Goal: Obtain resource: Download file/media

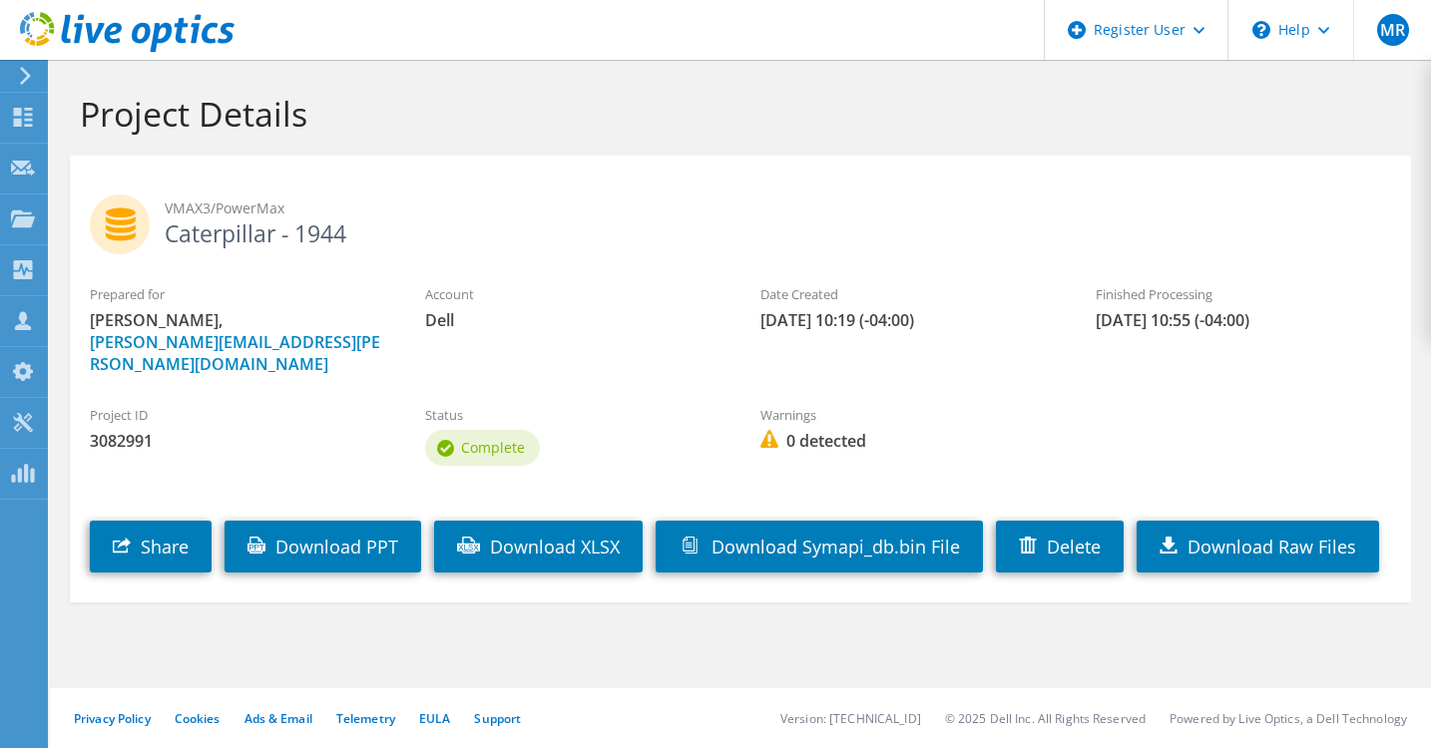
click at [339, 233] on h2 "VMAX3/PowerMax Caterpillar - 1944" at bounding box center [740, 220] width 1301 height 50
drag, startPoint x: 354, startPoint y: 233, endPoint x: 166, endPoint y: 262, distance: 190.8
click at [166, 262] on div "VMAX3/PowerMax Caterpillar - 1944" at bounding box center [740, 220] width 1341 height 109
copy h2 "Caterpillar - 1944"
click at [580, 120] on h1 "Project Details" at bounding box center [735, 114] width 1311 height 42
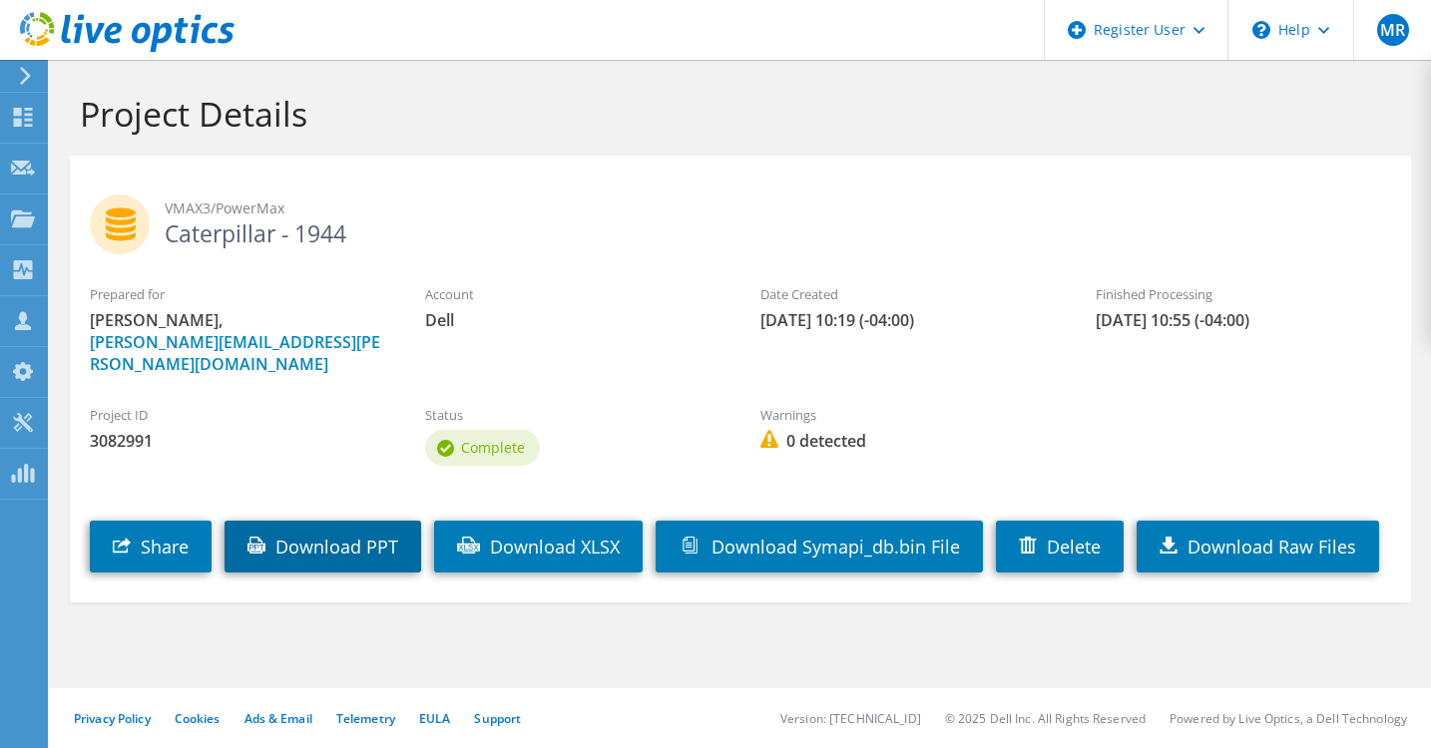
click at [351, 538] on link "Download PPT" at bounding box center [322, 547] width 197 height 52
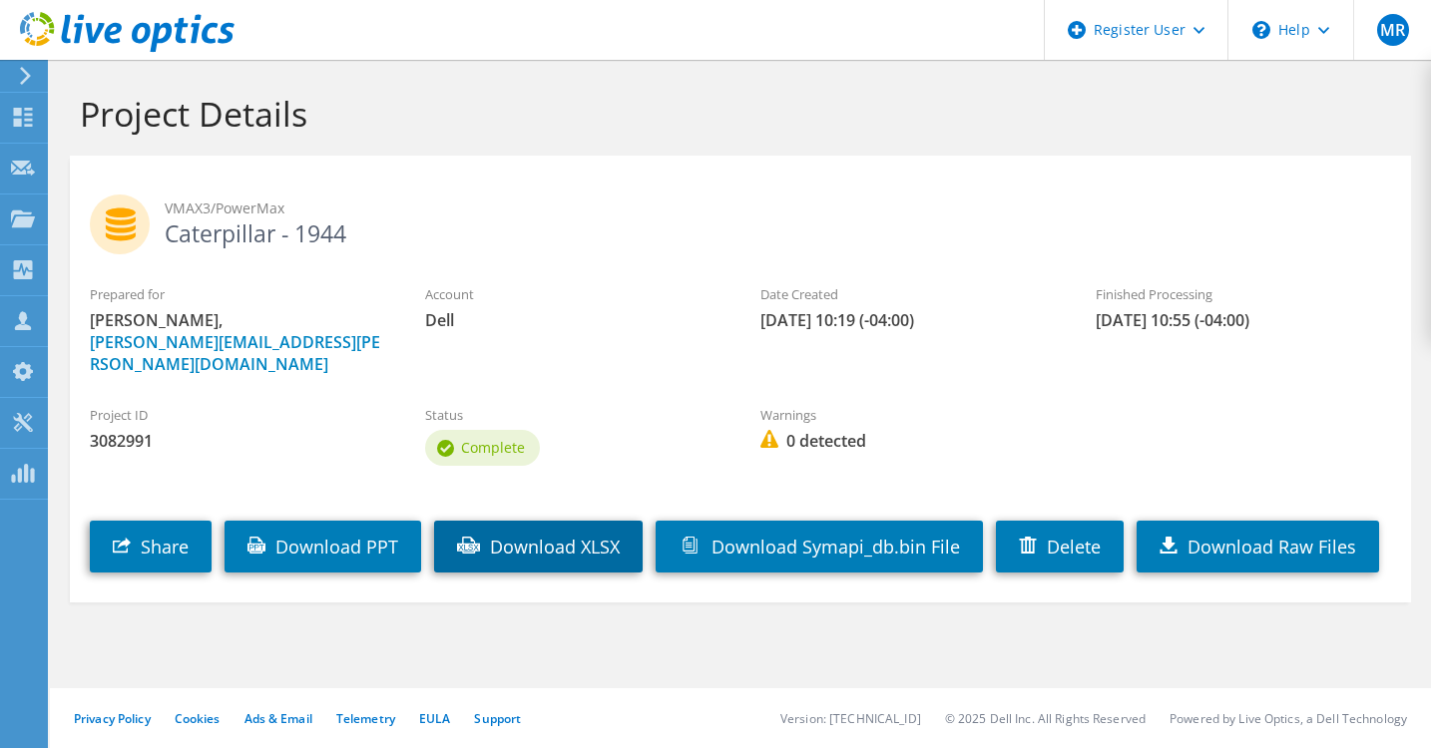
click at [581, 538] on link "Download XLSX" at bounding box center [538, 547] width 209 height 52
click at [487, 662] on section "Project Details VMAX3/PowerMax Caterpillar - 1944 Prepared for Marc Robbins, Ma…" at bounding box center [740, 391] width 1381 height 662
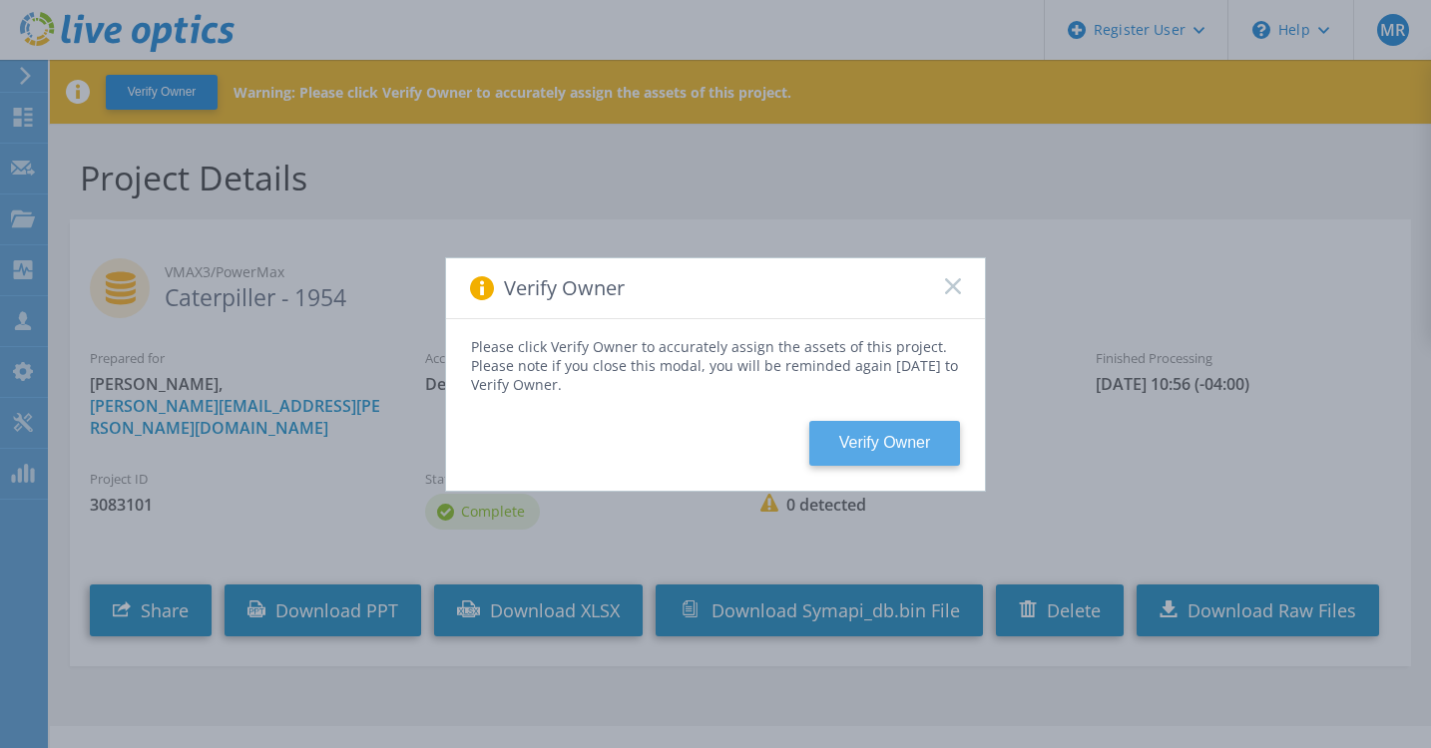
click at [875, 446] on button "Verify Owner" at bounding box center [884, 443] width 151 height 45
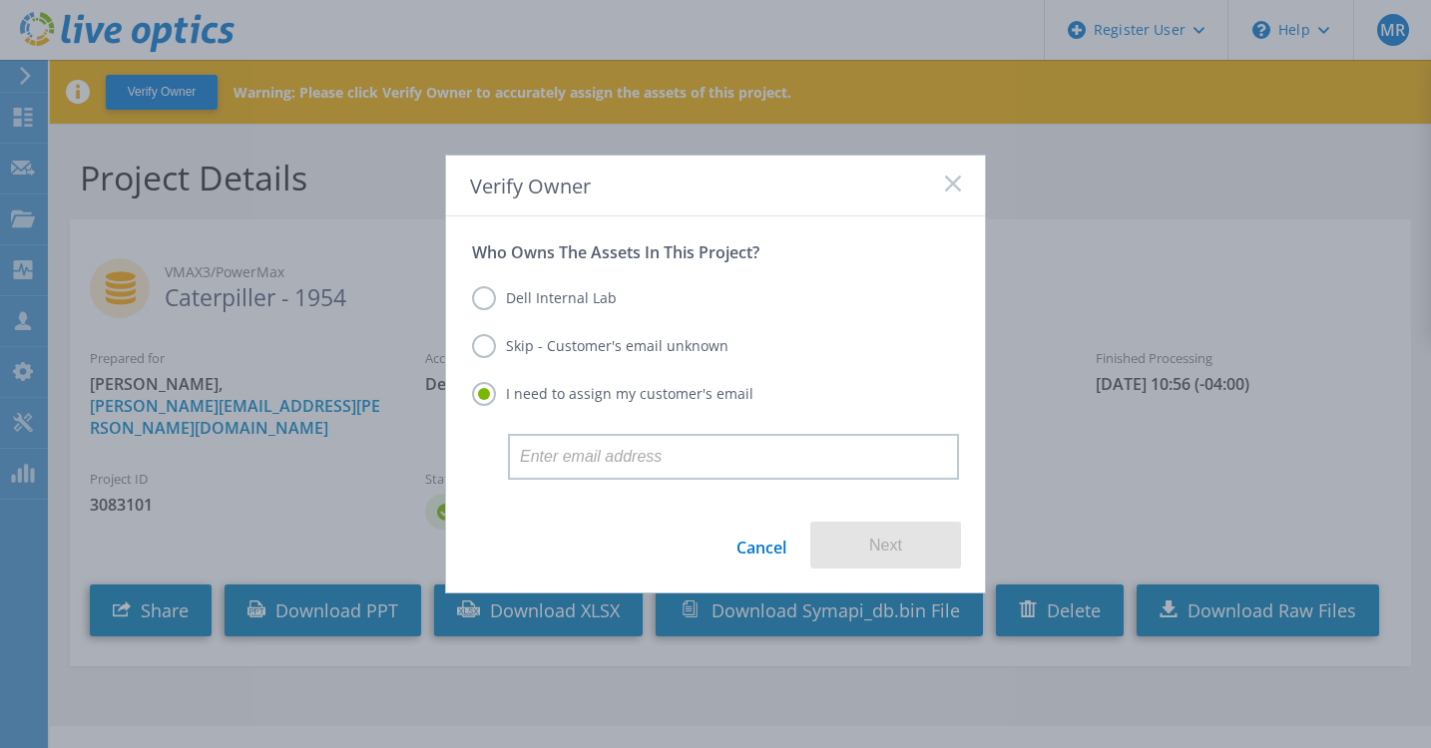
click at [550, 353] on label "Skip - Customer's email unknown" at bounding box center [600, 346] width 256 height 24
click at [0, 0] on input "Skip - Customer's email unknown" at bounding box center [0, 0] width 0 height 0
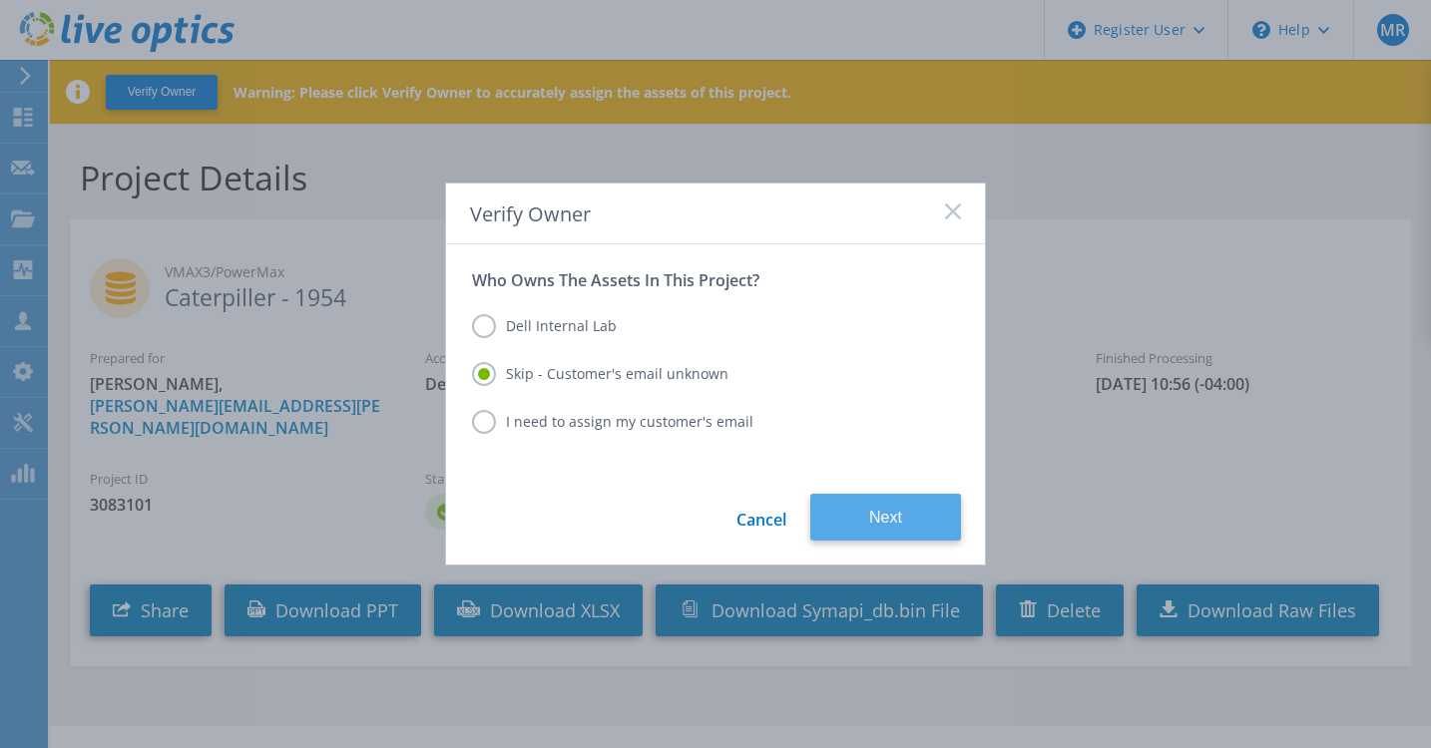
click at [904, 521] on button "Next" at bounding box center [885, 517] width 151 height 47
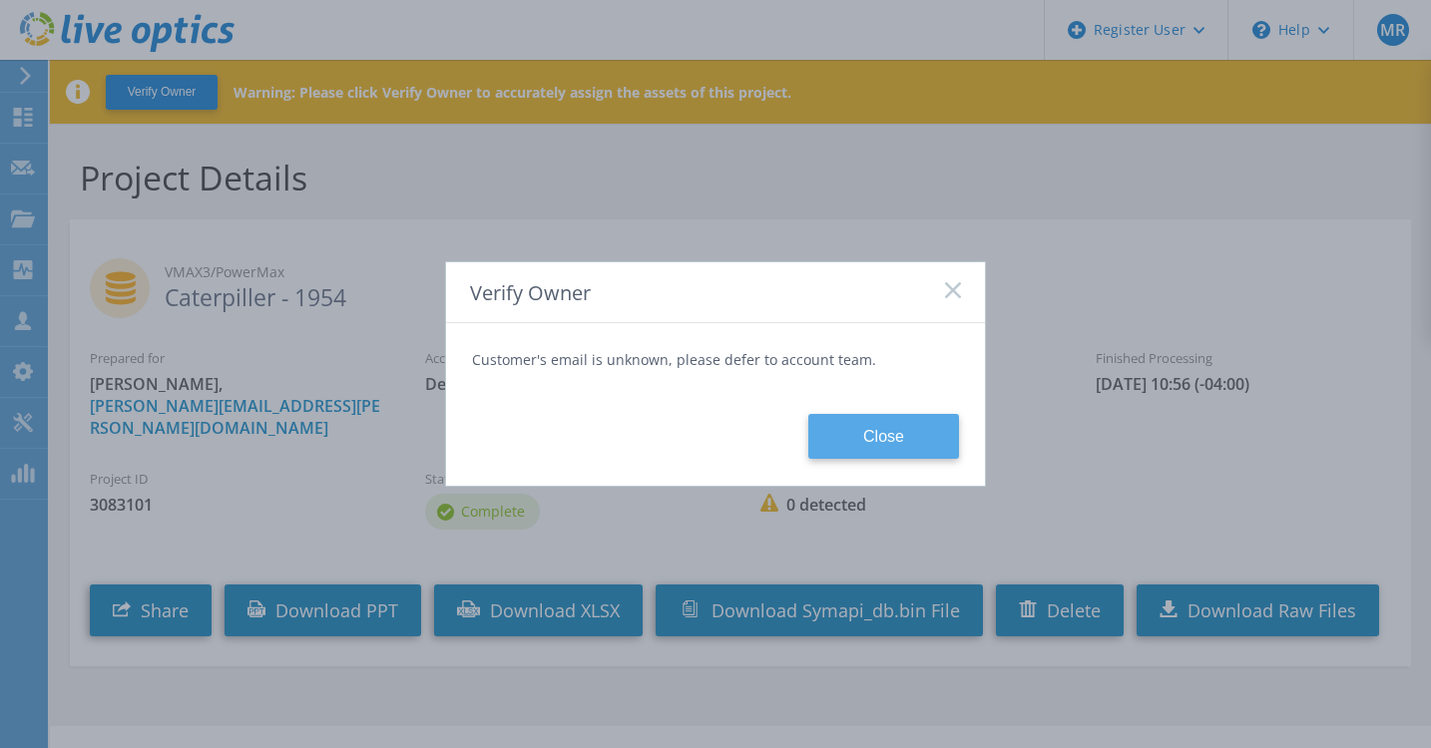
click at [890, 446] on button "Close" at bounding box center [883, 436] width 151 height 45
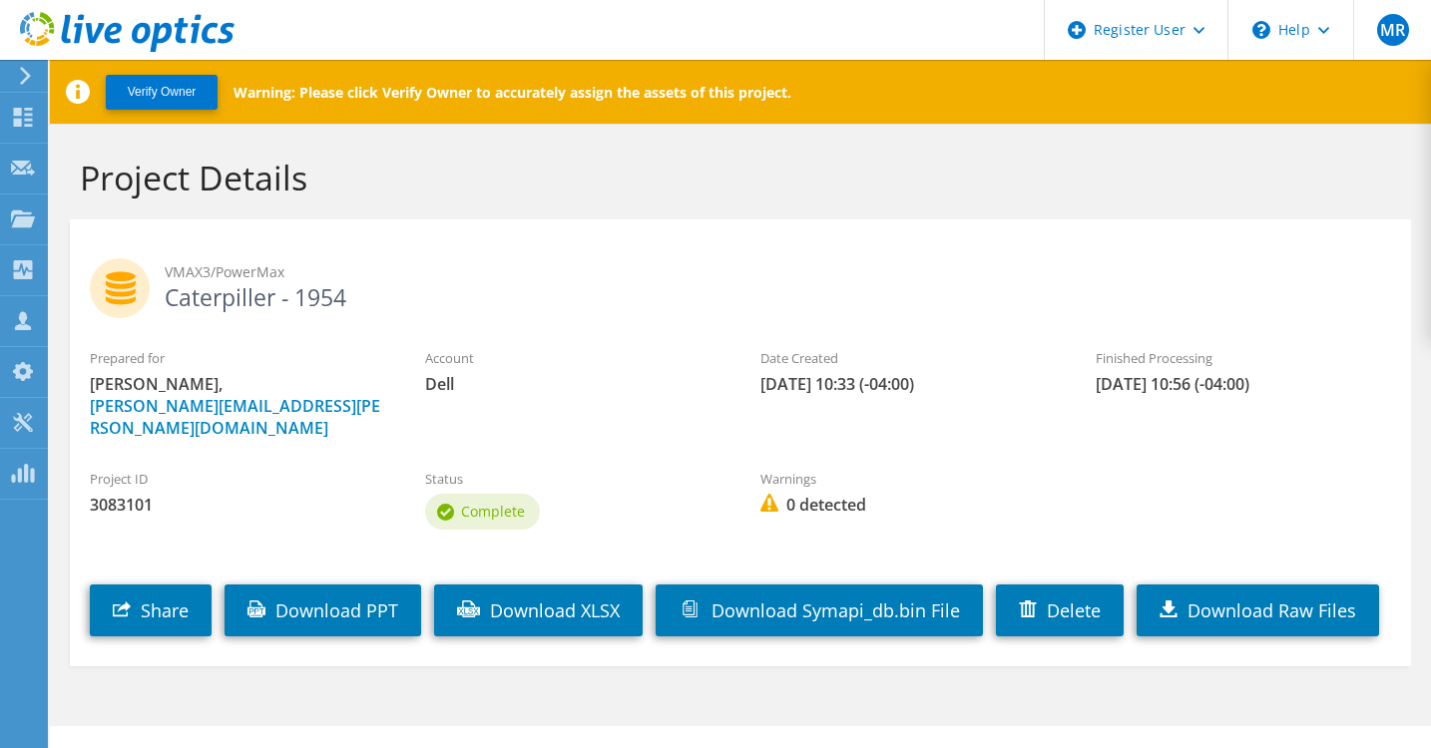
click at [349, 295] on h2 "VMAX3/PowerMax Caterpiller - 1954" at bounding box center [740, 283] width 1301 height 50
drag, startPoint x: 349, startPoint y: 295, endPoint x: 190, endPoint y: 299, distance: 159.7
click at [190, 299] on h2 "VMAX3/PowerMax Caterpiller - 1954" at bounding box center [740, 283] width 1301 height 50
copy section "Caterpiller - 1954"
click at [615, 307] on h2 "VMAX3/PowerMax Caterpiller - 1954" at bounding box center [740, 283] width 1301 height 50
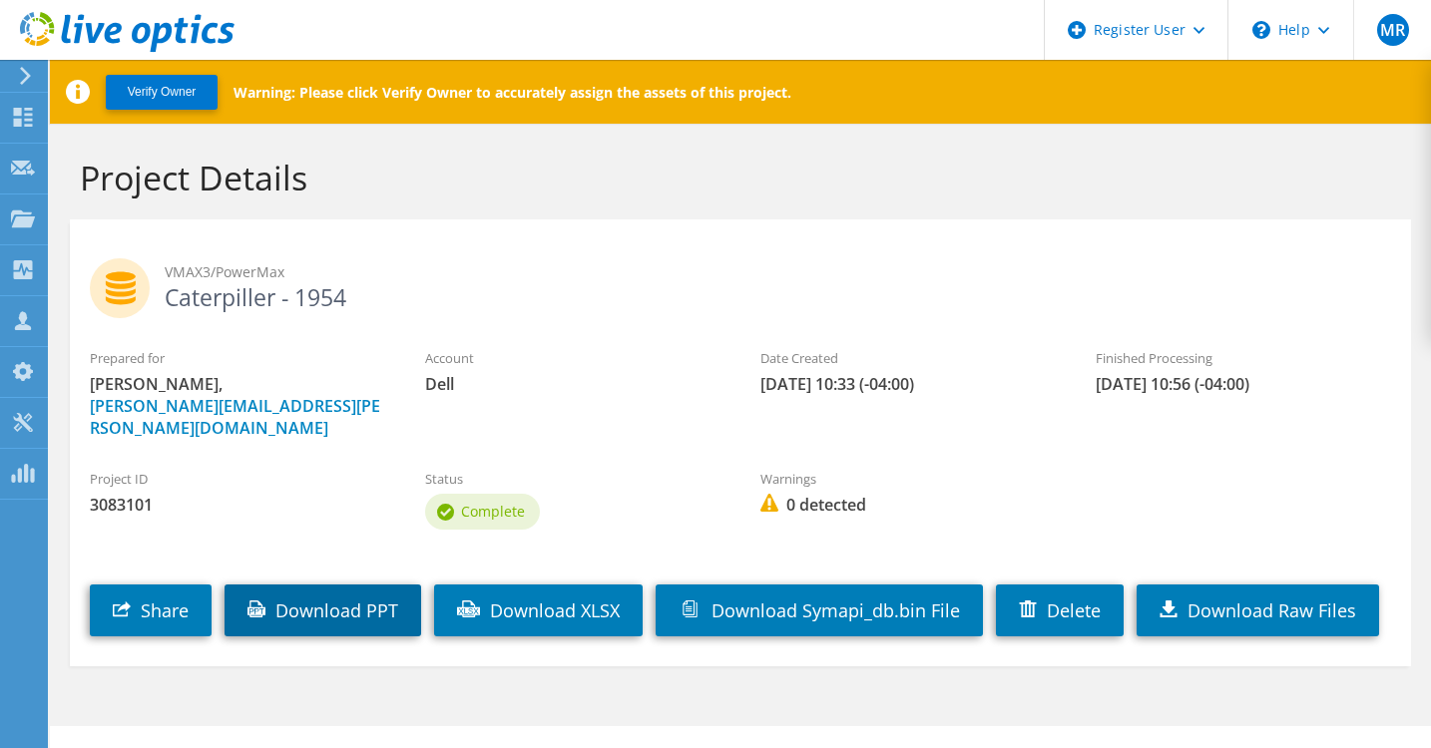
click at [366, 599] on link "Download PPT" at bounding box center [322, 611] width 197 height 52
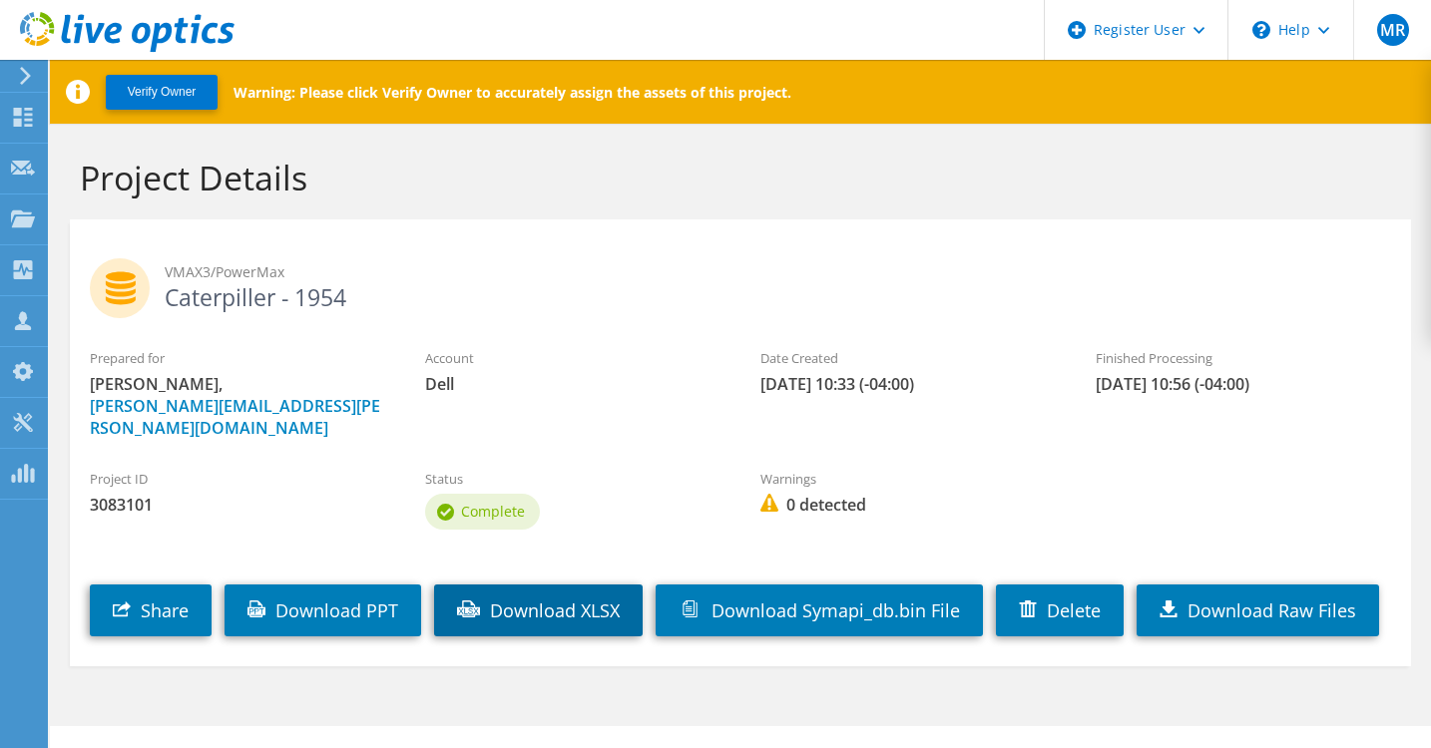
click at [580, 594] on link "Download XLSX" at bounding box center [538, 611] width 209 height 52
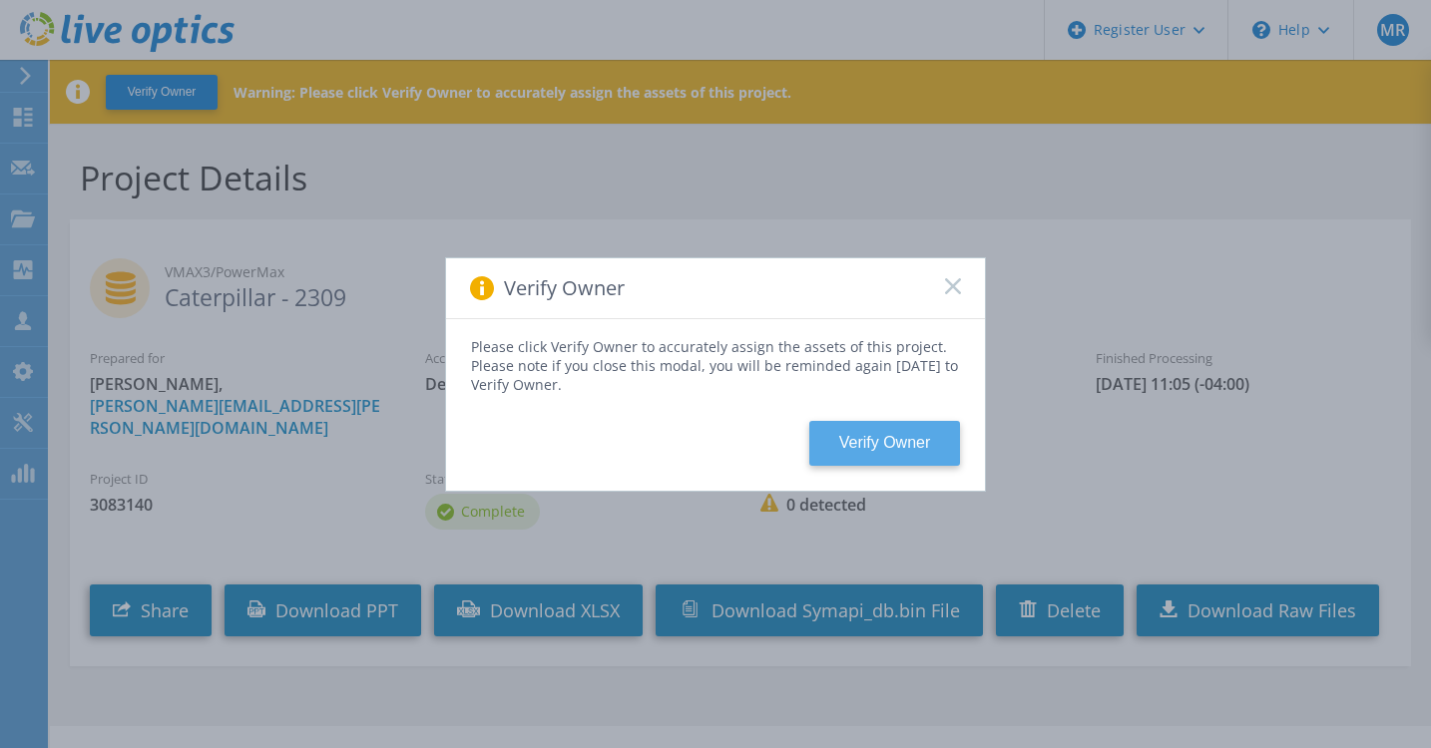
click at [905, 444] on button "Verify Owner" at bounding box center [884, 443] width 151 height 45
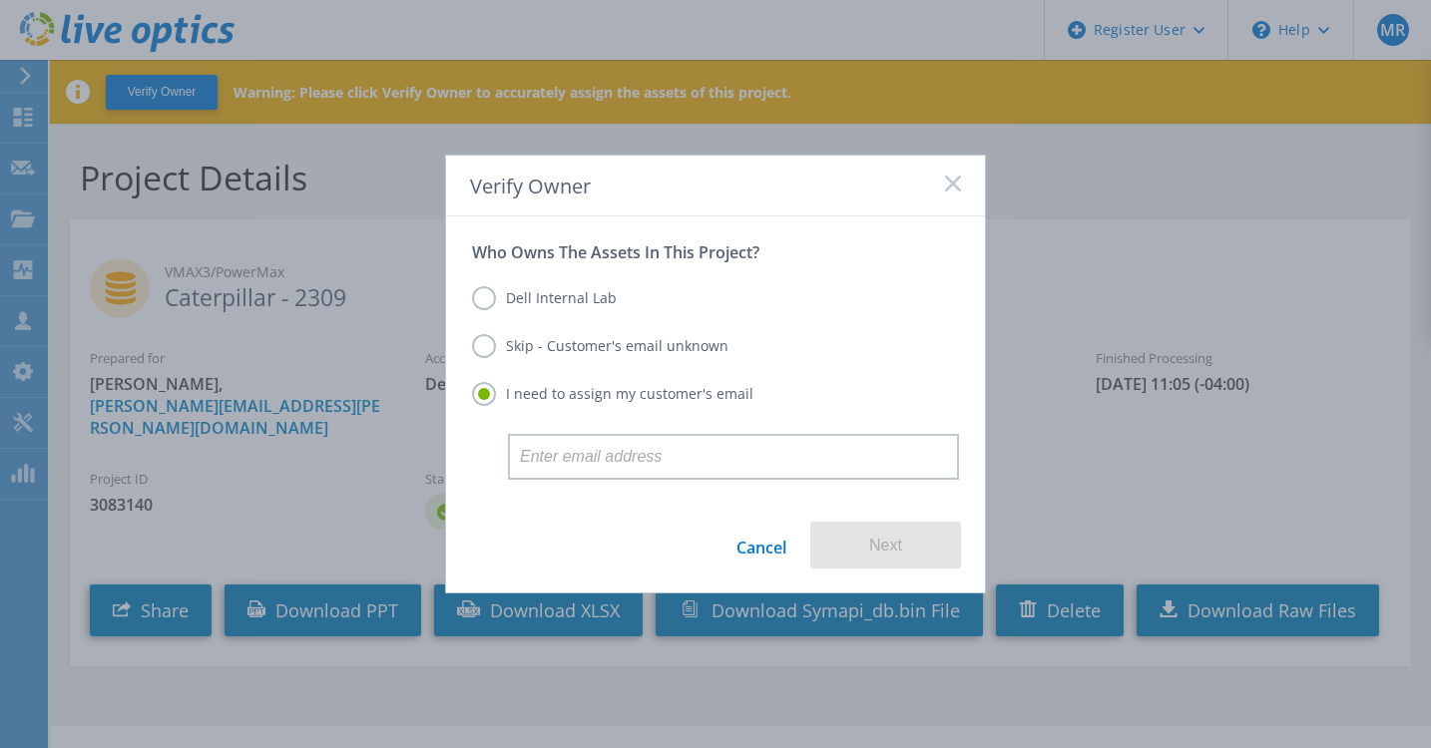
click at [549, 346] on label "Skip - Customer's email unknown" at bounding box center [600, 346] width 256 height 24
click at [0, 0] on input "Skip - Customer's email unknown" at bounding box center [0, 0] width 0 height 0
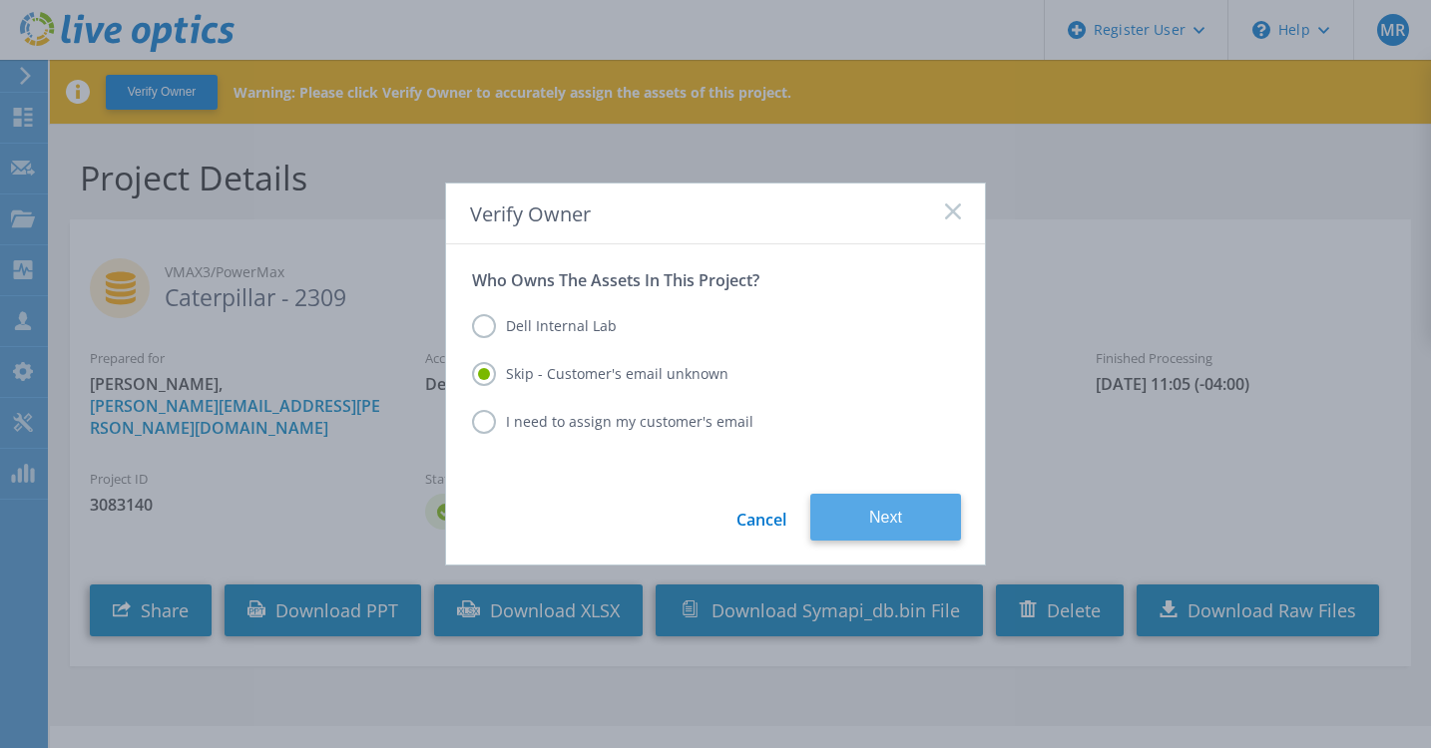
click at [869, 507] on button "Next" at bounding box center [885, 517] width 151 height 47
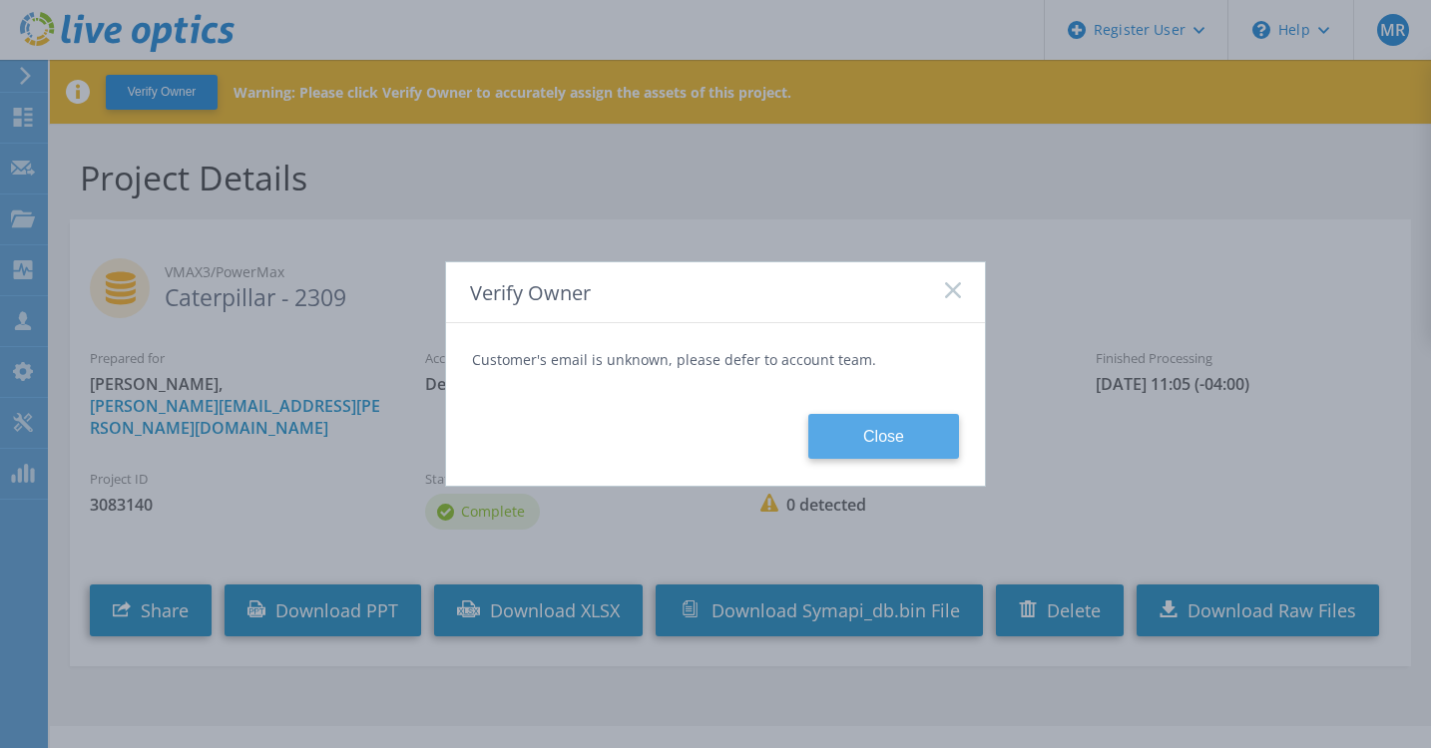
click at [867, 422] on button "Close" at bounding box center [883, 436] width 151 height 45
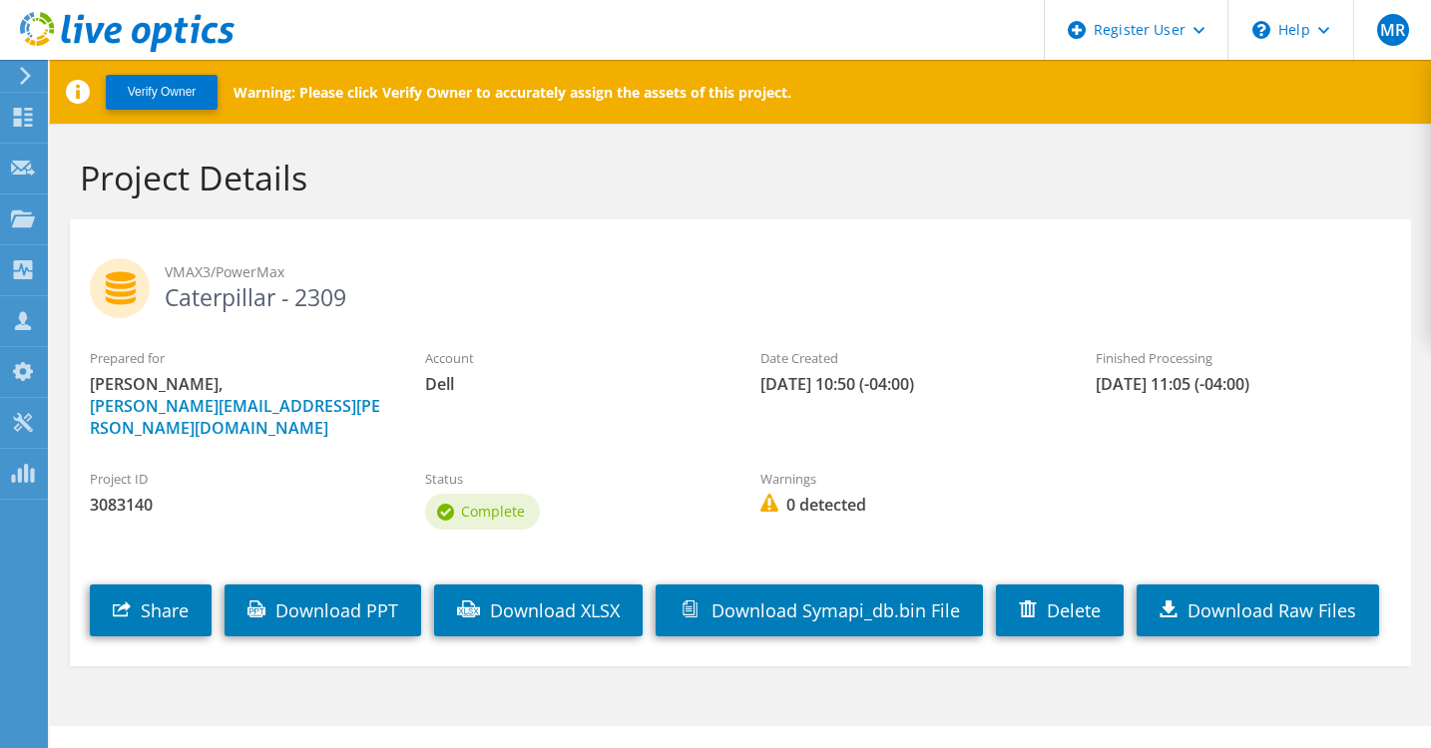
click at [348, 310] on div "VMAX3/PowerMax Caterpillar - 2309" at bounding box center [740, 283] width 1341 height 109
drag, startPoint x: 348, startPoint y: 305, endPoint x: 161, endPoint y: 311, distance: 187.7
click at [161, 311] on div "VMAX3/PowerMax Caterpillar - 2309" at bounding box center [740, 283] width 1341 height 109
copy h2 "Caterpillar - 2309"
click at [891, 184] on h1 "Project Details" at bounding box center [735, 178] width 1311 height 42
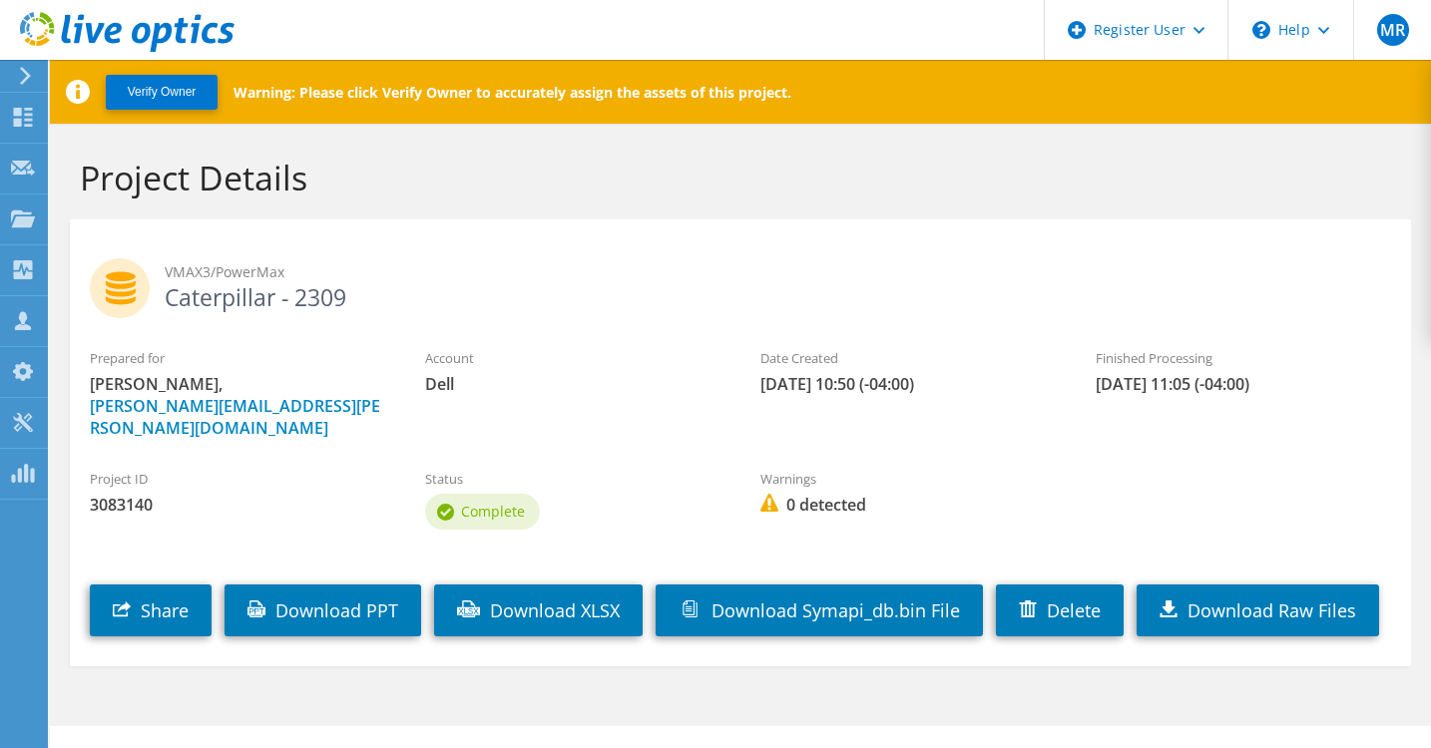
drag, startPoint x: 612, startPoint y: 323, endPoint x: 606, endPoint y: 342, distance: 19.9
click at [612, 323] on div "VMAX3/PowerMax Caterpillar - 2309" at bounding box center [740, 283] width 1341 height 109
click at [334, 593] on link "Download PPT" at bounding box center [322, 611] width 197 height 52
click at [572, 589] on link "Download XLSX" at bounding box center [538, 611] width 209 height 52
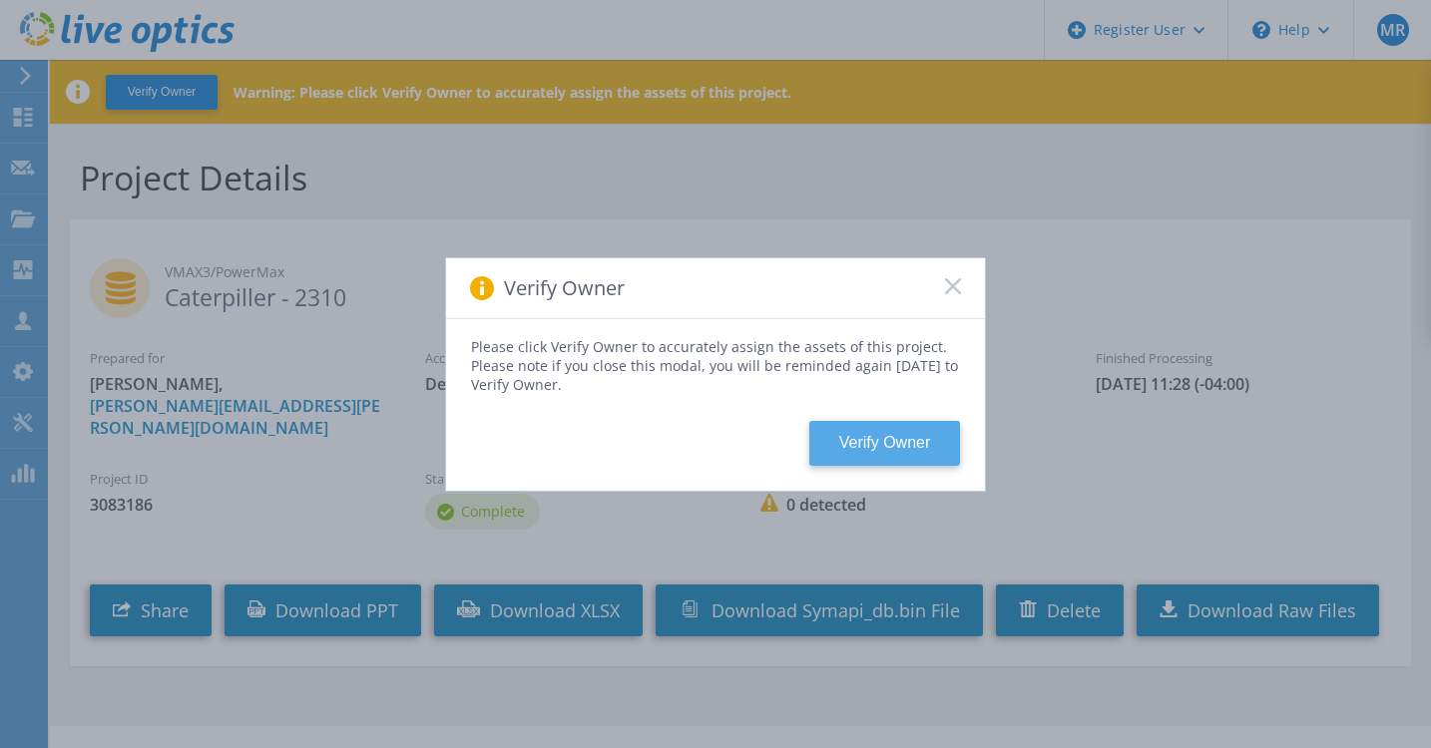
click at [868, 456] on button "Verify Owner" at bounding box center [884, 443] width 151 height 45
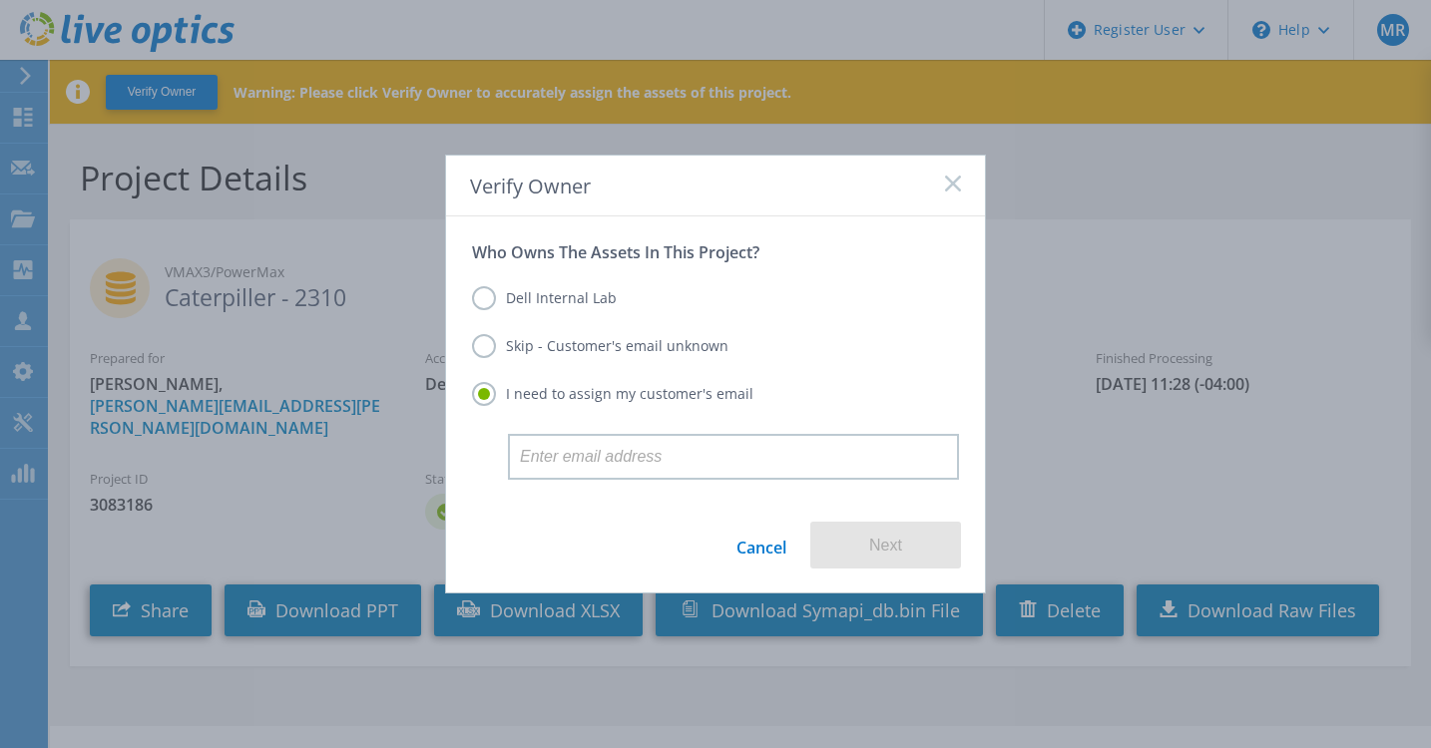
click at [535, 352] on label "Skip - Customer's email unknown" at bounding box center [600, 346] width 256 height 24
click at [0, 0] on input "Skip - Customer's email unknown" at bounding box center [0, 0] width 0 height 0
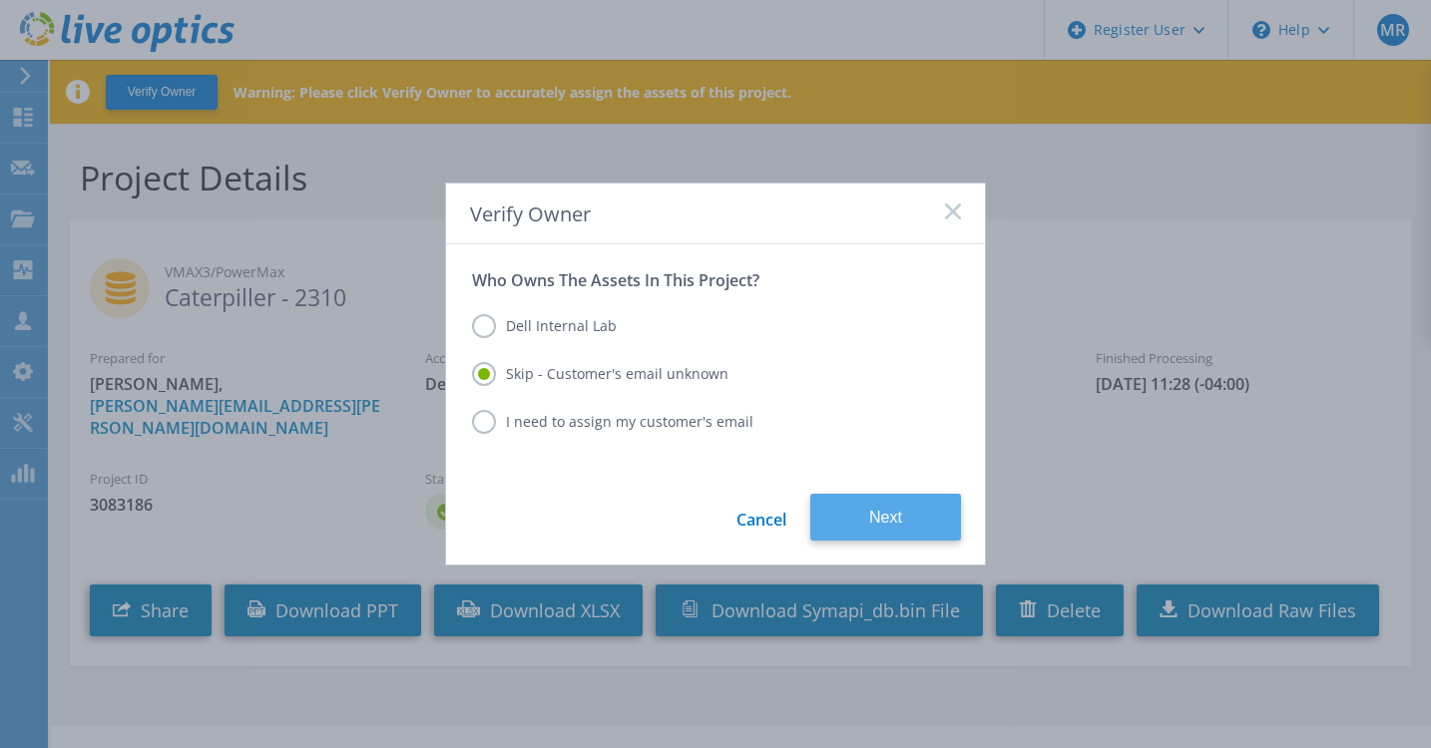
click at [875, 516] on button "Next" at bounding box center [885, 517] width 151 height 47
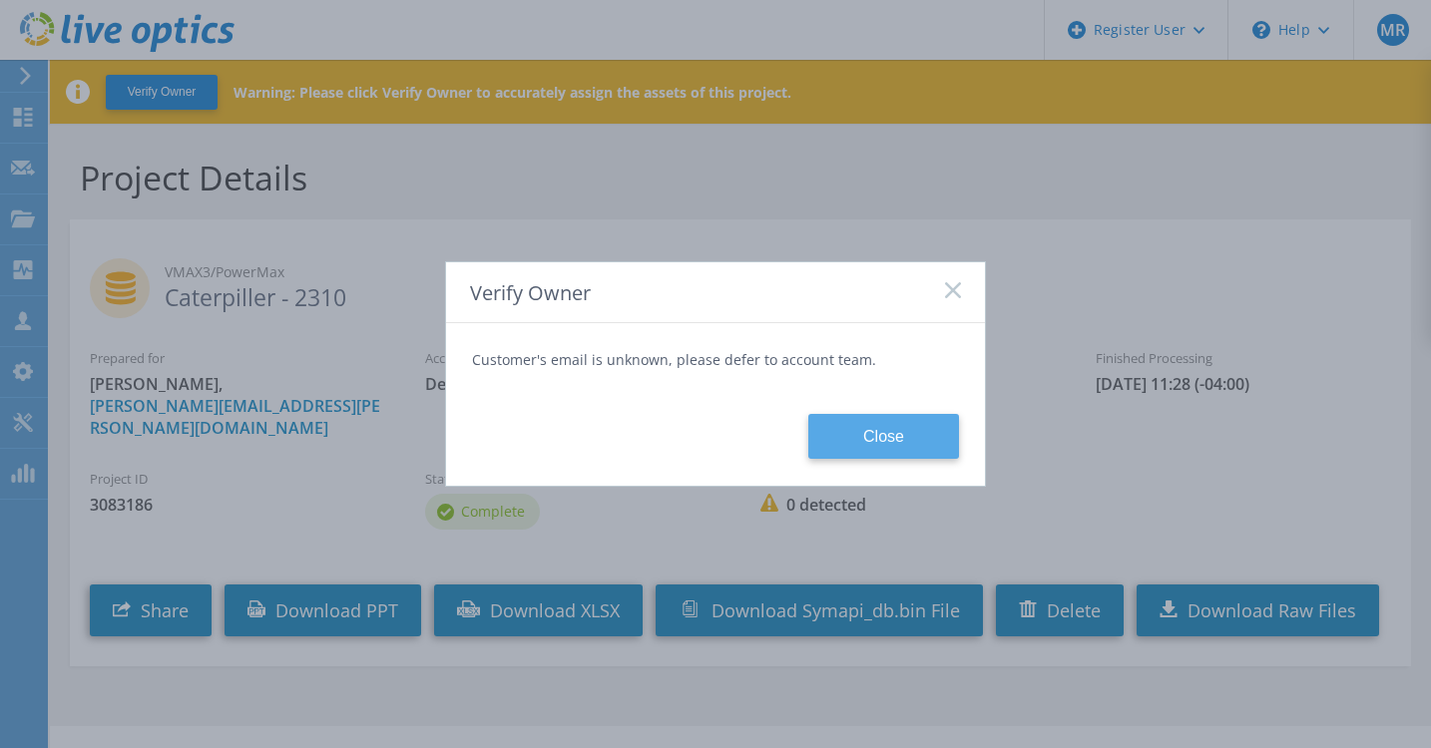
click at [865, 447] on button "Close" at bounding box center [883, 436] width 151 height 45
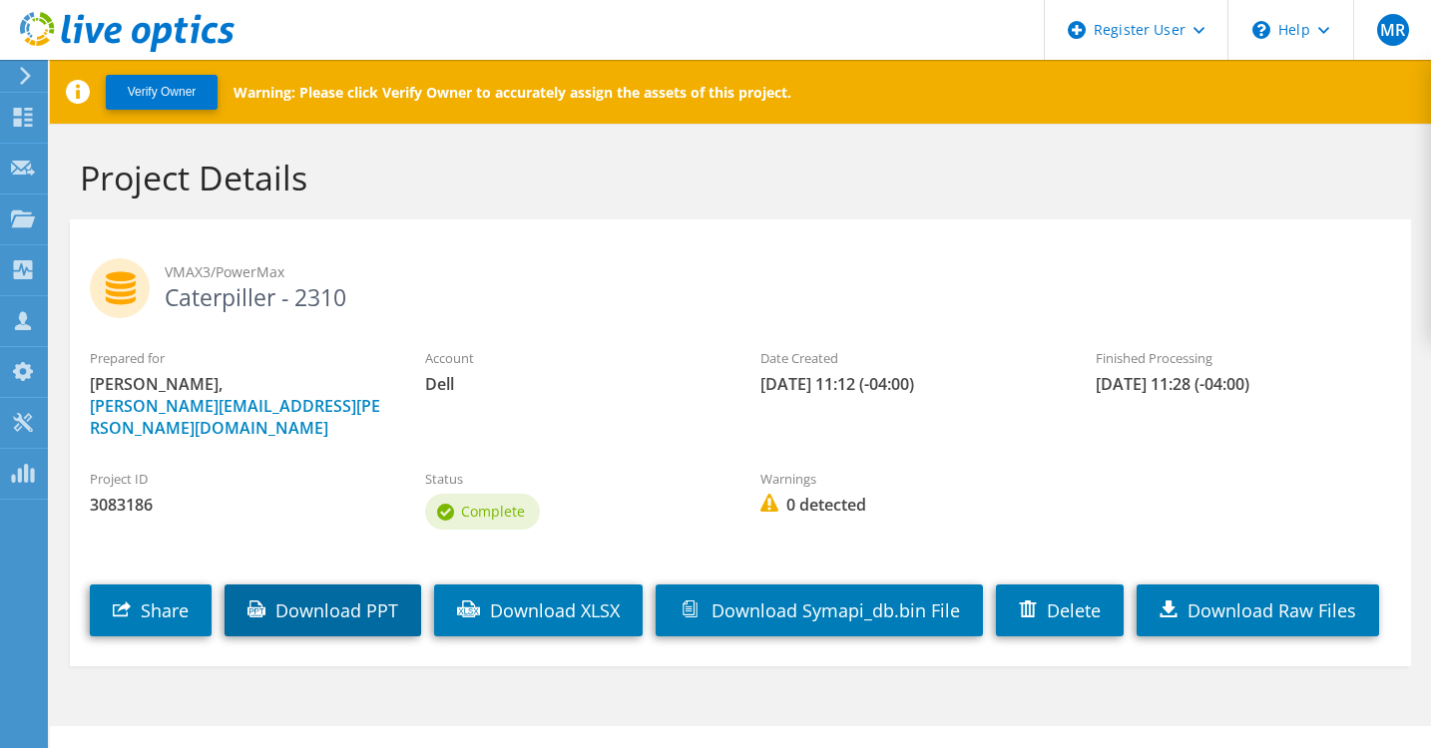
click at [347, 596] on link "Download PPT" at bounding box center [322, 611] width 197 height 52
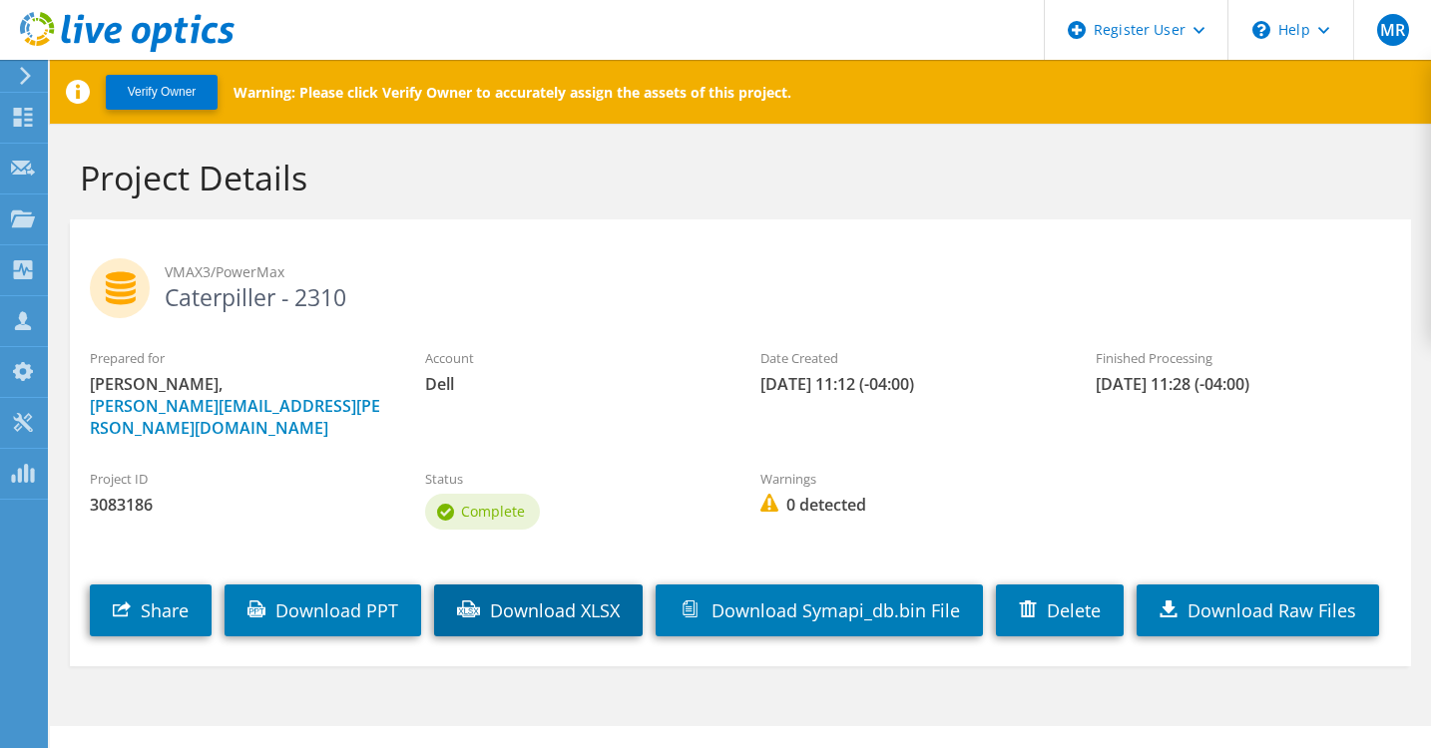
click at [588, 588] on link "Download XLSX" at bounding box center [538, 611] width 209 height 52
drag, startPoint x: 358, startPoint y: 300, endPoint x: 167, endPoint y: 300, distance: 191.6
click at [167, 300] on h2 "VMAX3/PowerMax Caterpiller - 2310" at bounding box center [740, 283] width 1301 height 50
copy h2 "Caterpiller - 2310"
